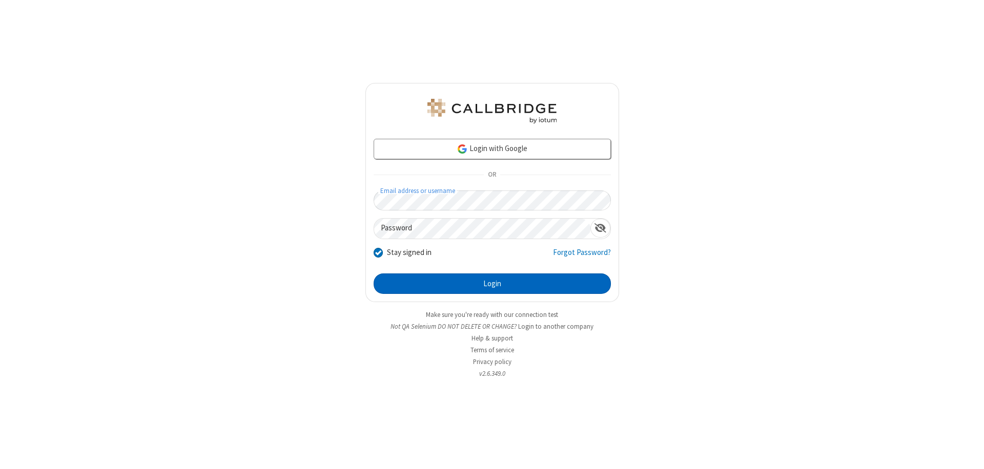
click at [492, 284] on button "Login" at bounding box center [491, 284] width 237 height 20
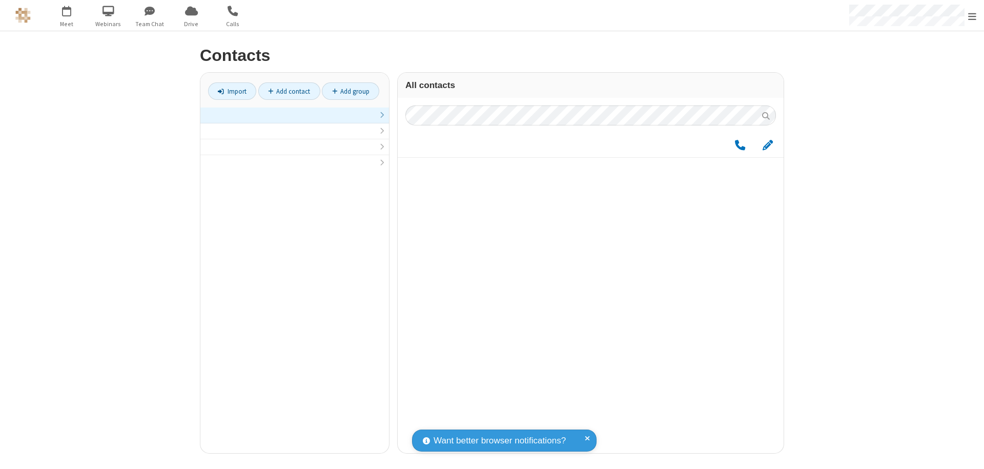
click at [295, 121] on link at bounding box center [294, 116] width 189 height 16
click at [350, 91] on link "Add group" at bounding box center [350, 90] width 57 height 17
